Goal: Information Seeking & Learning: Understand process/instructions

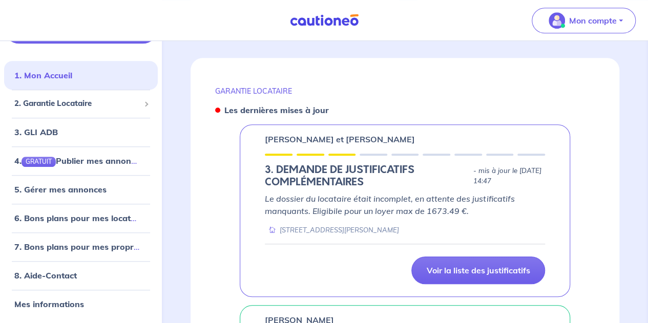
scroll to position [400, 0]
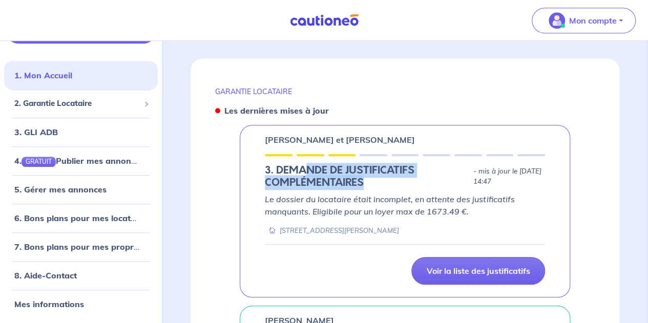
drag, startPoint x: 372, startPoint y: 182, endPoint x: 306, endPoint y: 173, distance: 66.2
click at [306, 173] on h5 "3. DEMANDE DE JUSTIFICATIFS COMPLÉMENTAIRES" at bounding box center [367, 176] width 204 height 25
click at [368, 185] on h5 "3. DEMANDE DE JUSTIFICATIFS COMPLÉMENTAIRES" at bounding box center [367, 176] width 204 height 25
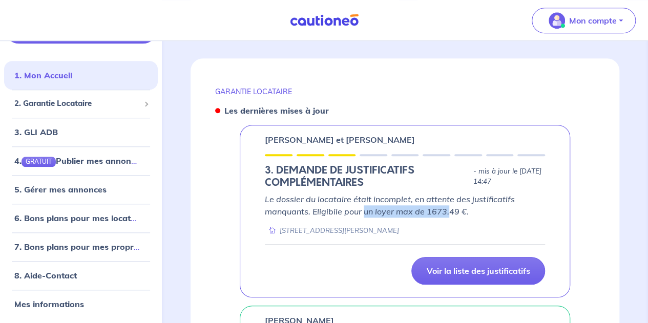
drag, startPoint x: 364, startPoint y: 214, endPoint x: 449, endPoint y: 209, distance: 85.2
click at [449, 209] on em "Le dossier du locataire était incomplet, en attente des justificatifs manquants…" at bounding box center [389, 205] width 249 height 23
click at [459, 210] on em "Le dossier du locataire était incomplet, en attente des justificatifs manquants…" at bounding box center [389, 205] width 249 height 23
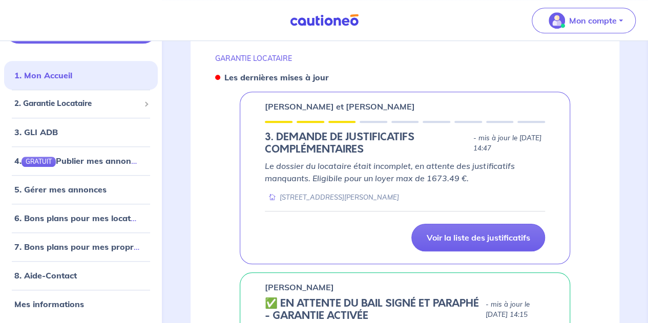
scroll to position [433, 0]
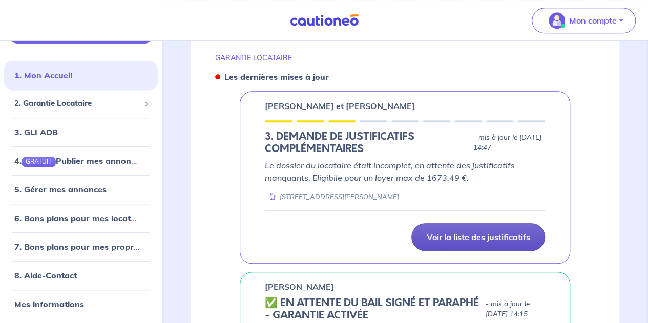
click at [472, 234] on p "Voir la liste des justificatifs" at bounding box center [477, 237] width 103 height 10
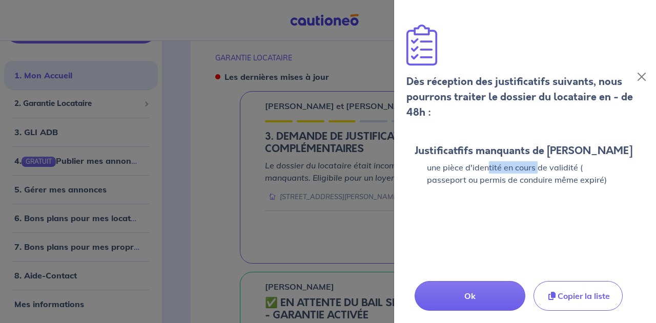
drag, startPoint x: 489, startPoint y: 164, endPoint x: 538, endPoint y: 164, distance: 49.7
click at [538, 164] on p "une pièce d'identité en cours de validité ( passeport ou permis de conduire mêm…" at bounding box center [524, 173] width 221 height 25
click at [586, 182] on p "une pièce d'identité en cours de validité ( passeport ou permis de conduire mêm…" at bounding box center [524, 173] width 221 height 25
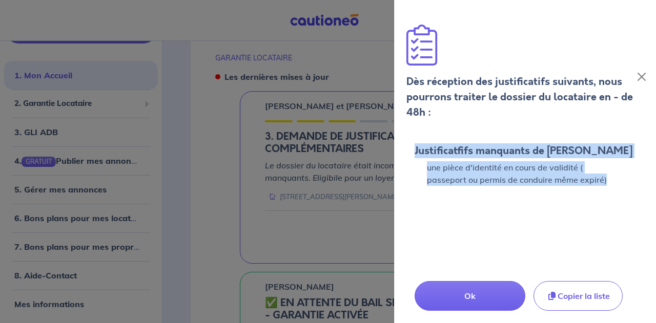
drag, startPoint x: 586, startPoint y: 182, endPoint x: 415, endPoint y: 147, distance: 174.2
click at [415, 147] on div "Justificatfifs manquants de [PERSON_NAME] une pièce d'identité en cours de vali…" at bounding box center [524, 165] width 221 height 41
copy div "Justificatfifs manquants de [PERSON_NAME] une pièce d'identité en cours de vali…"
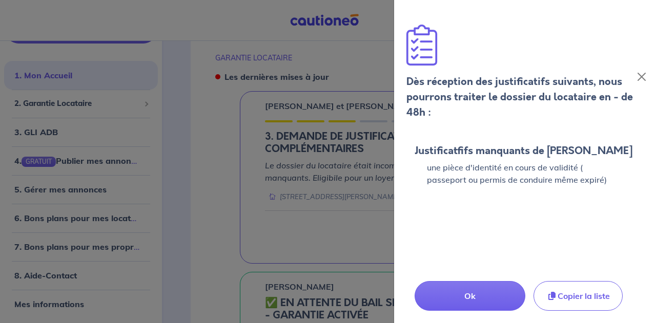
click at [357, 66] on div at bounding box center [328, 161] width 656 height 323
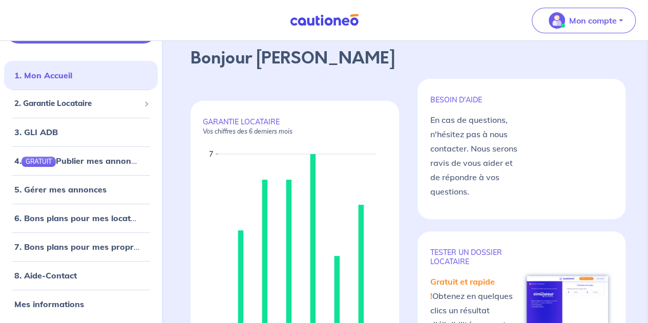
scroll to position [0, 0]
